Goal: Task Accomplishment & Management: Use online tool/utility

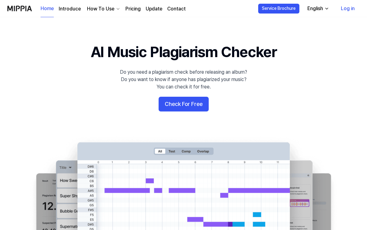
click at [194, 106] on button "Check For Free" at bounding box center [184, 104] width 50 height 15
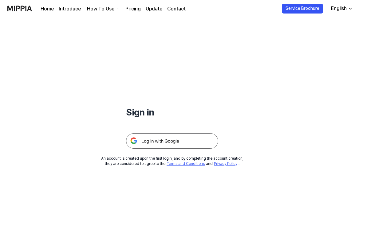
click at [201, 144] on img at bounding box center [172, 140] width 92 height 15
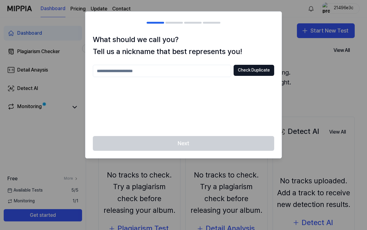
click at [201, 69] on input "text" at bounding box center [162, 71] width 138 height 12
click at [202, 70] on input "**" at bounding box center [162, 71] width 138 height 12
type input "*******"
click at [258, 143] on div "Next" at bounding box center [183, 147] width 196 height 22
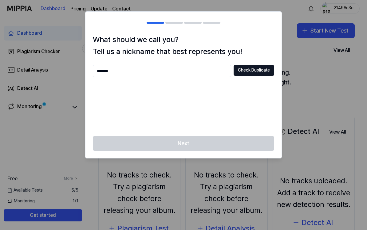
click at [322, 90] on div at bounding box center [183, 115] width 367 height 230
click at [328, 79] on div at bounding box center [183, 115] width 367 height 230
click at [257, 68] on button "Check Duplicate" at bounding box center [254, 70] width 41 height 11
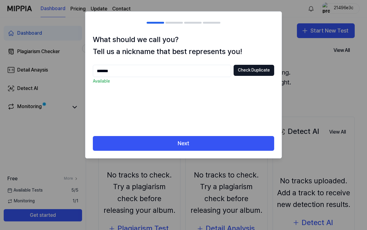
click at [241, 149] on button "Next" at bounding box center [183, 143] width 181 height 15
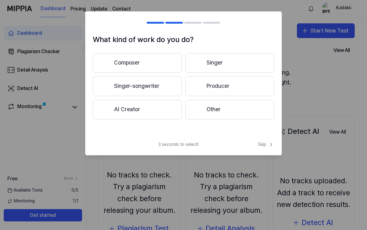
click at [250, 144] on div "3 seconds to select! Skip" at bounding box center [183, 149] width 196 height 14
click at [234, 68] on button "Singer" at bounding box center [229, 63] width 89 height 20
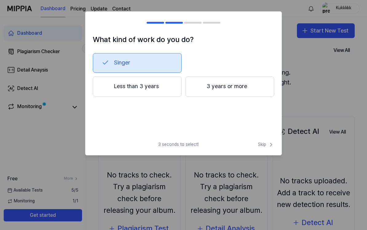
click at [265, 139] on div "What kind of work do you do? Singer Less than 3 years 3 years or more 3 seconds…" at bounding box center [183, 83] width 197 height 144
click at [266, 143] on span "Skip" at bounding box center [266, 145] width 16 height 6
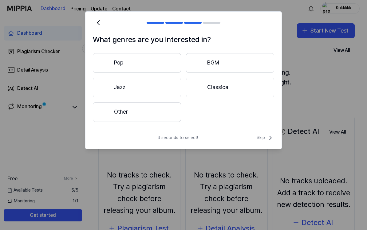
click at [265, 136] on span "Skip" at bounding box center [266, 137] width 18 height 7
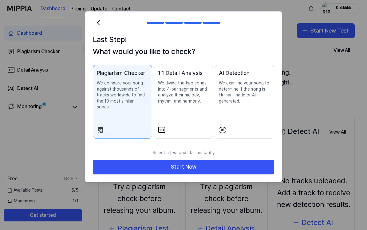
click at [265, 160] on button "Start Now" at bounding box center [183, 167] width 181 height 15
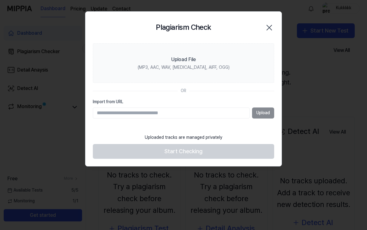
click at [268, 23] on icon "button" at bounding box center [269, 28] width 10 height 10
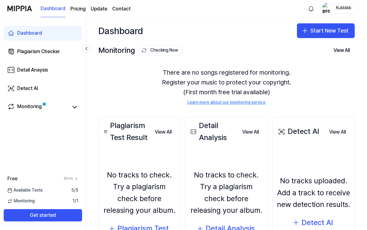
click at [320, 38] on button "Start New Test" at bounding box center [326, 30] width 58 height 15
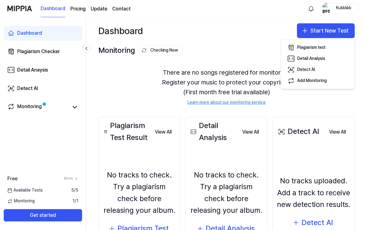
click at [327, 51] on button "Plagiarism test" at bounding box center [318, 47] width 68 height 11
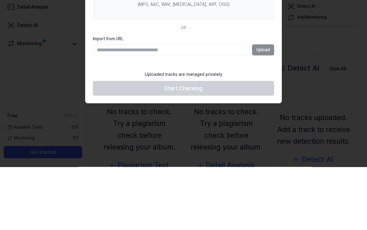
scroll to position [11, 0]
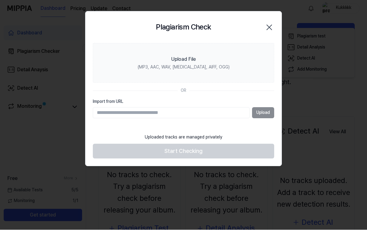
click at [203, 61] on label "Upload File (MP3, AAC, WAV, FLAC, AIFF, OGG)" at bounding box center [183, 63] width 181 height 40
click at [0, 0] on input "Upload File (MP3, AAC, WAV, FLAC, AIFF, OGG)" at bounding box center [0, 0] width 0 height 0
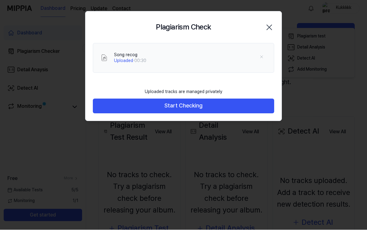
click at [253, 109] on button "Start Checking" at bounding box center [183, 106] width 181 height 15
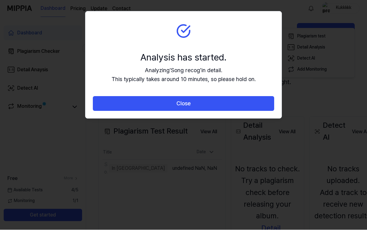
click at [258, 108] on button "Close" at bounding box center [183, 104] width 181 height 15
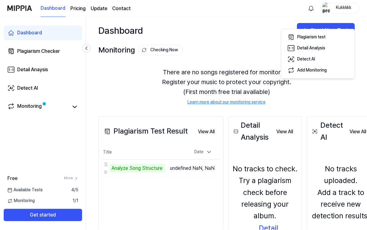
scroll to position [0, 0]
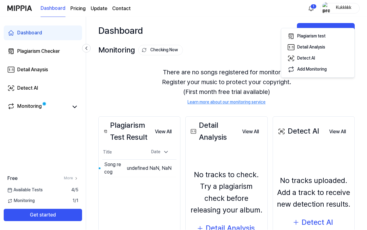
click at [0, 0] on button "Go to Results" at bounding box center [0, 0] width 0 height 0
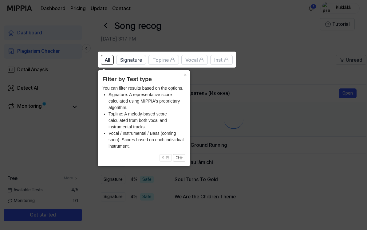
scroll to position [11, 0]
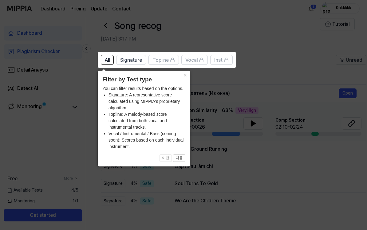
click at [288, 74] on icon at bounding box center [183, 115] width 367 height 230
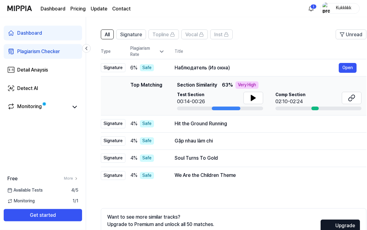
scroll to position [36, 0]
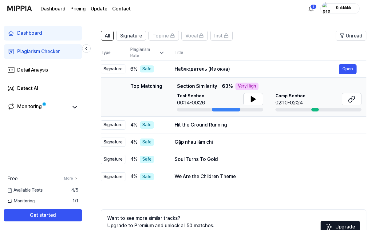
click at [258, 104] on button at bounding box center [253, 99] width 20 height 12
click at [254, 101] on icon at bounding box center [254, 99] width 1 height 5
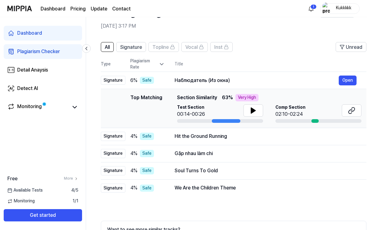
scroll to position [24, 0]
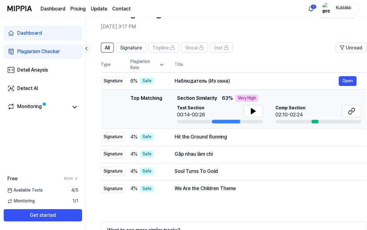
click at [289, 94] on td "Top Matching Top Matching Section Similarity 63 % Very High Test Section 00:14-…" at bounding box center [234, 109] width 266 height 39
click at [210, 97] on span "Section Similarity" at bounding box center [197, 98] width 40 height 7
click at [211, 98] on span "Section Similarity" at bounding box center [197, 98] width 40 height 7
click at [322, 101] on div "Top Matching Section Similarity 63 % Very High" at bounding box center [269, 98] width 184 height 7
click at [105, 106] on td "Top Matching Top Matching Section Similarity 63 % Very High Test Section 00:14-…" at bounding box center [234, 109] width 266 height 39
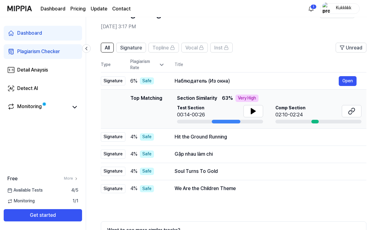
click at [108, 86] on td "Signature" at bounding box center [113, 81] width 25 height 17
click at [112, 103] on div "Top Matching Top Matching Section Similarity 63 % Very High Test Section 00:14-…" at bounding box center [234, 109] width 256 height 29
click at [351, 112] on icon at bounding box center [351, 111] width 7 height 7
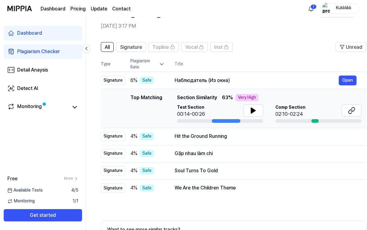
click at [254, 109] on icon at bounding box center [253, 110] width 7 height 7
click at [257, 102] on div "Top Matching Section Similarity 63 % Very High Test Section 00:14/00:26 Comp Se…" at bounding box center [269, 108] width 184 height 29
click at [0, 0] on button "Open" at bounding box center [0, 0] width 0 height 0
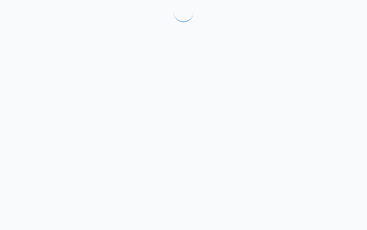
scroll to position [0, 0]
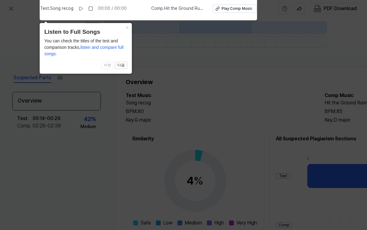
click at [128, 26] on button "×" at bounding box center [127, 27] width 10 height 9
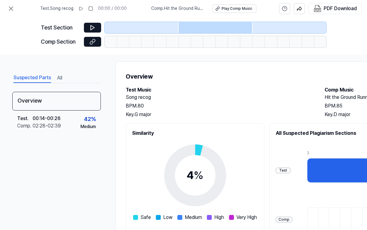
scroll to position [-2, 0]
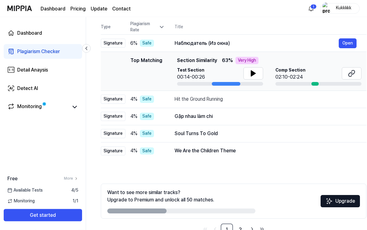
scroll to position [69, 0]
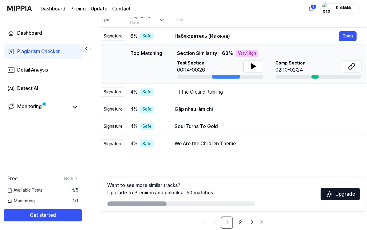
click at [239, 219] on link "2" at bounding box center [240, 223] width 12 height 12
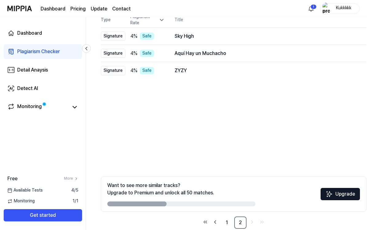
click at [228, 223] on link "1" at bounding box center [227, 223] width 12 height 12
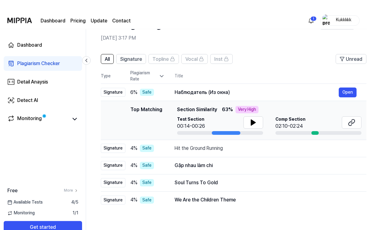
scroll to position [0, 0]
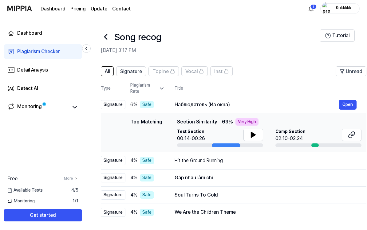
click at [171, 70] on icon at bounding box center [172, 71] width 5 height 5
click at [172, 71] on rect at bounding box center [173, 72] width 4 height 2
click at [202, 66] on button "Vocal" at bounding box center [194, 71] width 26 height 10
click at [229, 72] on button "Inst" at bounding box center [221, 71] width 22 height 10
click at [136, 71] on span "Signature" at bounding box center [131, 71] width 22 height 7
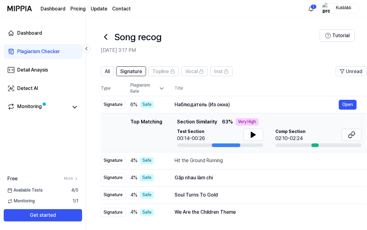
click at [228, 70] on icon at bounding box center [226, 71] width 5 height 5
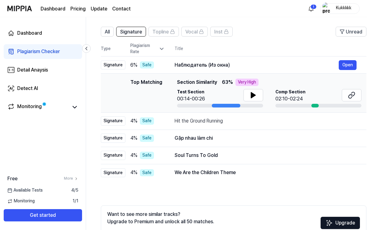
scroll to position [69, 0]
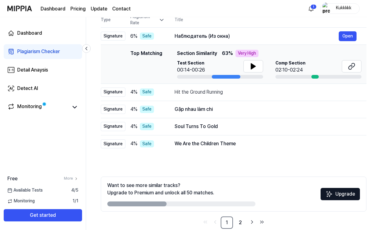
click at [346, 194] on button "Upgrade" at bounding box center [340, 194] width 39 height 12
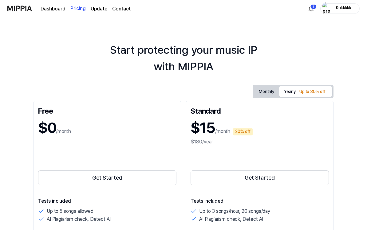
click at [145, 177] on button "Get Started" at bounding box center [107, 178] width 138 height 15
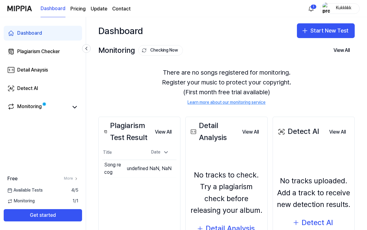
click at [62, 108] on link "Monitoring" at bounding box center [37, 107] width 61 height 9
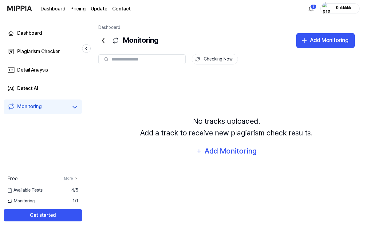
click at [72, 31] on link "Dashboard" at bounding box center [43, 33] width 78 height 15
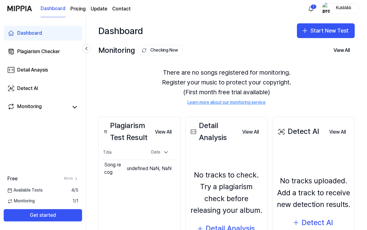
click at [0, 0] on button "Go to Results" at bounding box center [0, 0] width 0 height 0
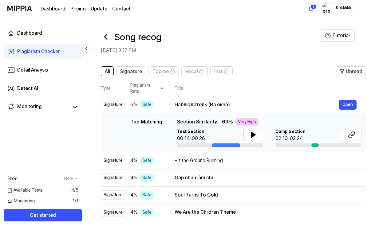
click at [173, 71] on rect at bounding box center [173, 72] width 4 height 2
click at [143, 73] on button "Signature" at bounding box center [131, 71] width 30 height 10
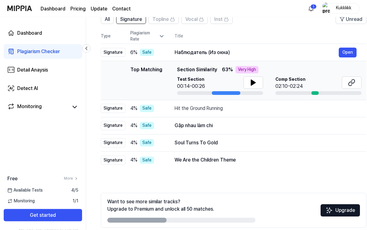
scroll to position [69, 0]
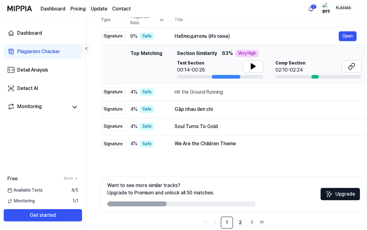
click at [347, 199] on button "Upgrade" at bounding box center [340, 194] width 39 height 12
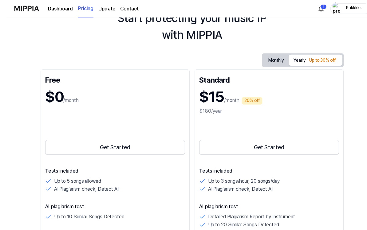
scroll to position [0, 0]
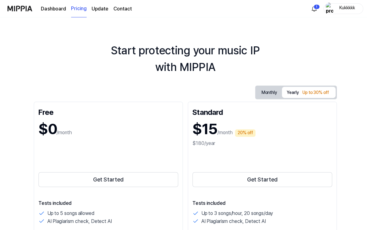
click at [144, 179] on button "Get Started" at bounding box center [107, 178] width 138 height 15
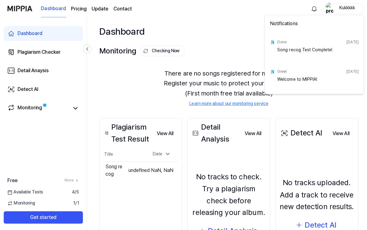
click at [324, 41] on div "Done Sep 9, 2025" at bounding box center [315, 42] width 81 height 10
click at [223, 80] on html "Dashboard Pricing Update Contact Kukkkkk Dashboard Plagiarism Checker Detail An…" at bounding box center [183, 115] width 367 height 230
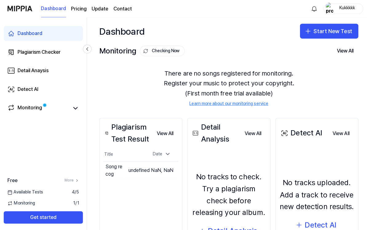
click at [22, 44] on link "Plagiarism Checker" at bounding box center [43, 51] width 78 height 15
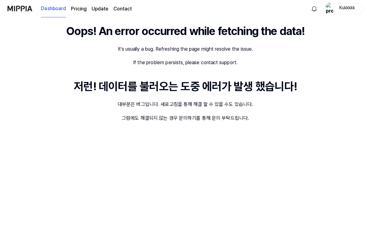
click at [22, 7] on img at bounding box center [19, 8] width 25 height 17
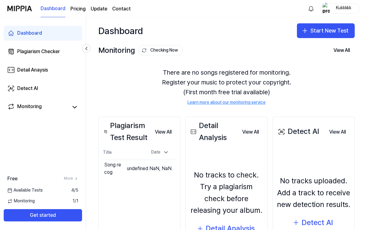
click at [0, 0] on button "Go to Results" at bounding box center [0, 0] width 0 height 0
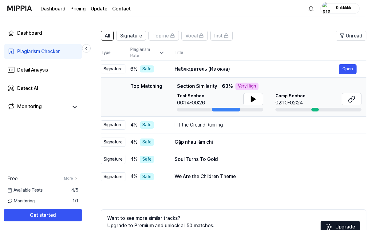
scroll to position [36, 0]
click at [142, 38] on span "Signature" at bounding box center [131, 35] width 22 height 7
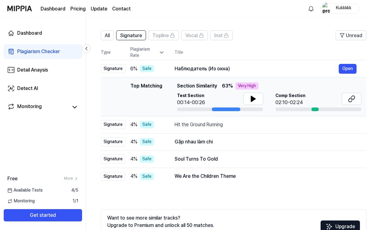
scroll to position [0, 0]
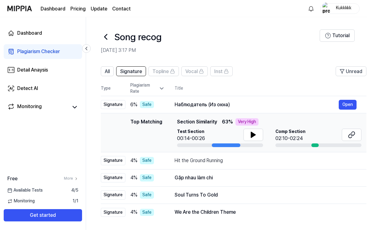
click at [109, 67] on button "All" at bounding box center [107, 71] width 13 height 10
click at [110, 68] on span "All" at bounding box center [107, 71] width 5 height 7
click at [162, 87] on icon at bounding box center [162, 88] width 6 height 6
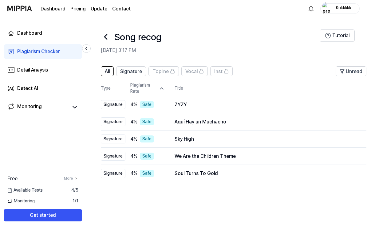
click at [157, 90] on div "Plagiarism Rate" at bounding box center [147, 88] width 34 height 12
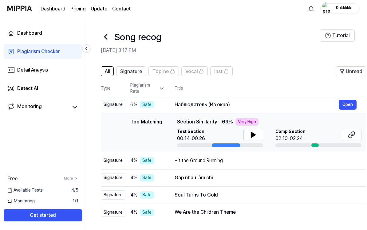
click at [164, 83] on div "Plagiarism Rate" at bounding box center [147, 88] width 34 height 12
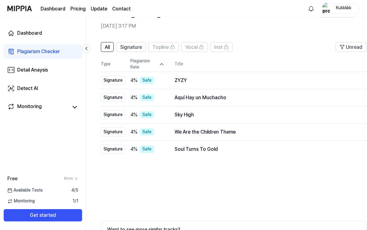
scroll to position [24, 0]
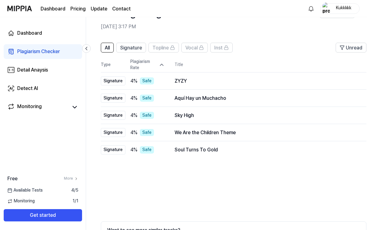
click at [226, 150] on div "Soul Turns To Gold" at bounding box center [266, 149] width 182 height 7
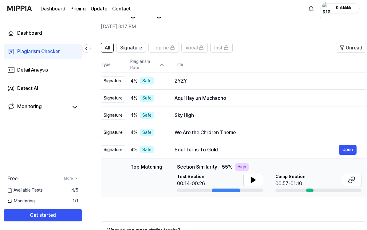
click at [352, 148] on button "Open" at bounding box center [348, 150] width 18 height 10
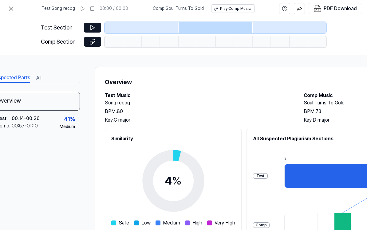
scroll to position [0, 16]
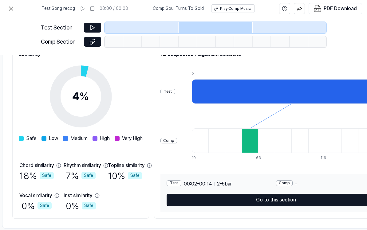
click at [311, 200] on button "Go to this section" at bounding box center [276, 200] width 219 height 12
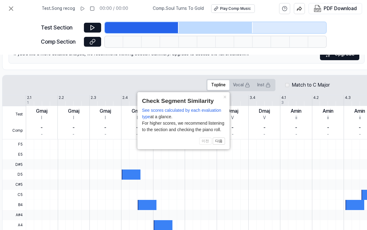
scroll to position [75, 113]
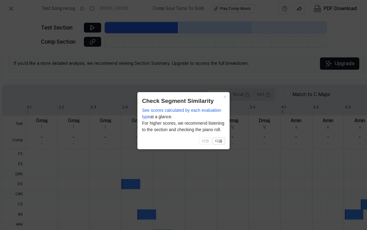
click at [226, 97] on button "×" at bounding box center [225, 96] width 10 height 9
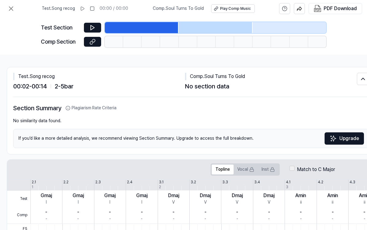
scroll to position [0, 109]
click at [89, 28] on icon at bounding box center [92, 28] width 6 height 6
click at [91, 23] on button at bounding box center [92, 28] width 17 height 10
click at [91, 42] on icon at bounding box center [92, 42] width 6 height 6
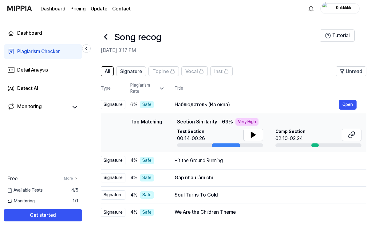
scroll to position [35, 0]
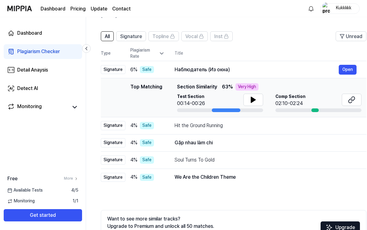
click at [302, 163] on div "Soul Turns To Gold" at bounding box center [266, 159] width 182 height 7
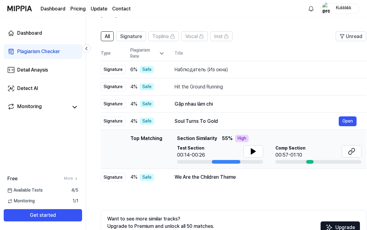
click at [355, 152] on icon at bounding box center [351, 151] width 7 height 7
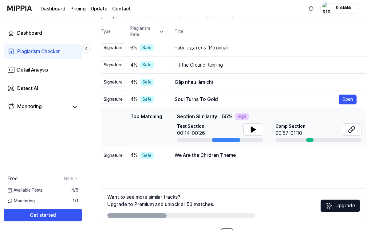
scroll to position [57, 0]
click at [268, 155] on div "We Are the Children Theme" at bounding box center [266, 155] width 182 height 7
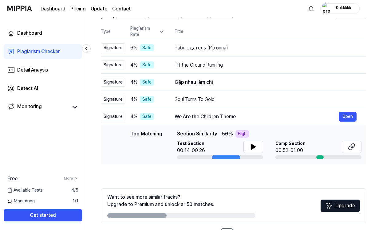
click at [350, 152] on button at bounding box center [352, 147] width 20 height 12
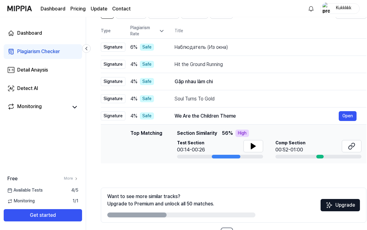
click at [263, 84] on div "Gặp nhau làm chi" at bounding box center [266, 81] width 182 height 7
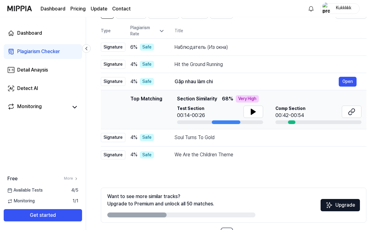
click at [357, 116] on button at bounding box center [352, 112] width 20 height 12
click at [287, 61] on div "Hit the Ground Running Open" at bounding box center [266, 64] width 182 height 7
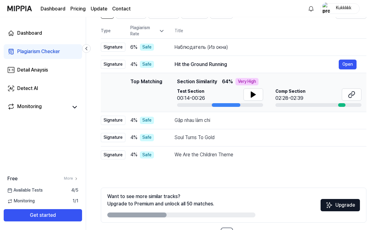
click at [355, 93] on icon at bounding box center [353, 94] width 4 height 4
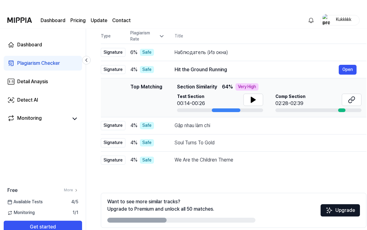
scroll to position [0, 0]
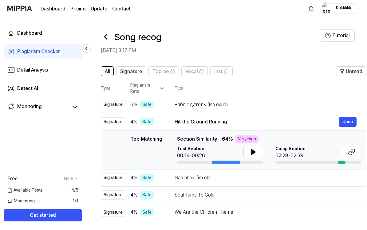
click at [316, 101] on div "Наблюдатель (Из окна) Open" at bounding box center [266, 104] width 182 height 7
